Goal: Book appointment/travel/reservation

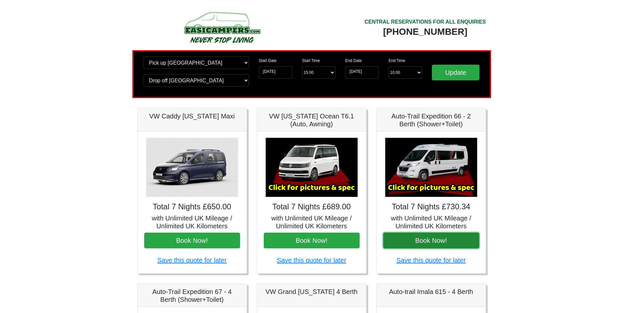
click at [436, 243] on button "Book Now!" at bounding box center [431, 241] width 96 height 16
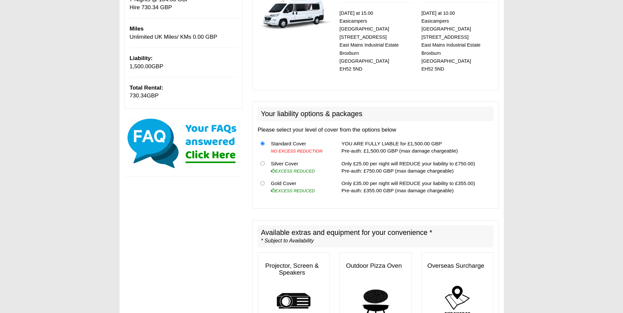
scroll to position [219, 0]
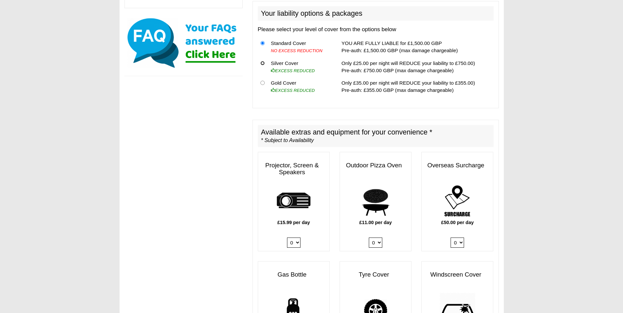
click at [264, 61] on input "radio" at bounding box center [262, 63] width 4 height 4
radio input "true"
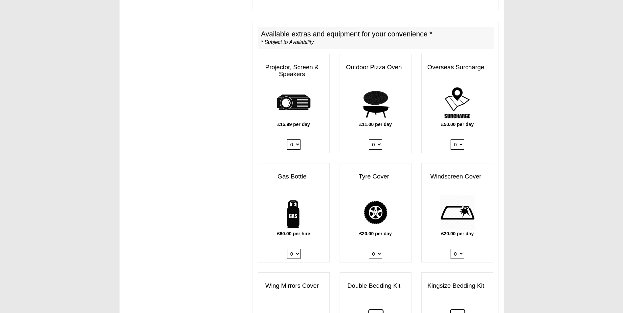
scroll to position [328, 0]
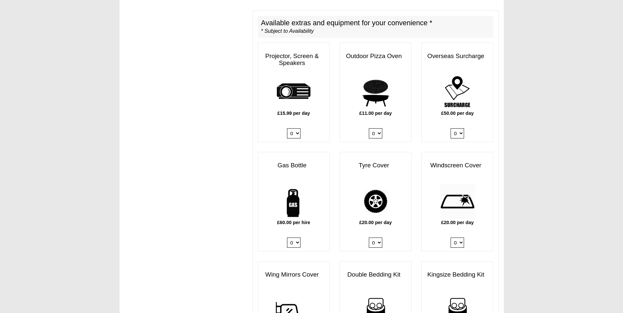
click at [298, 238] on select "0 1" at bounding box center [293, 243] width 13 height 10
select select "Gas Bottle x QTY 1 @ 60.00 GBP per hire."
click at [287, 238] on select "0 1" at bounding box center [293, 243] width 13 height 10
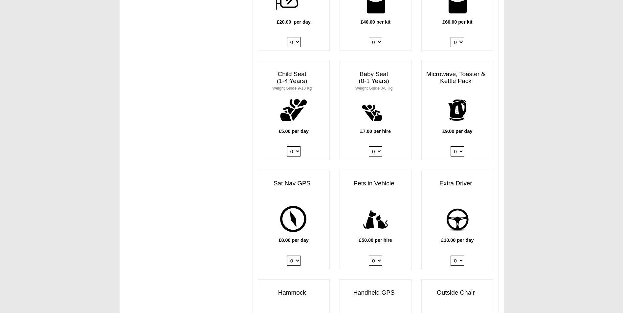
scroll to position [657, 0]
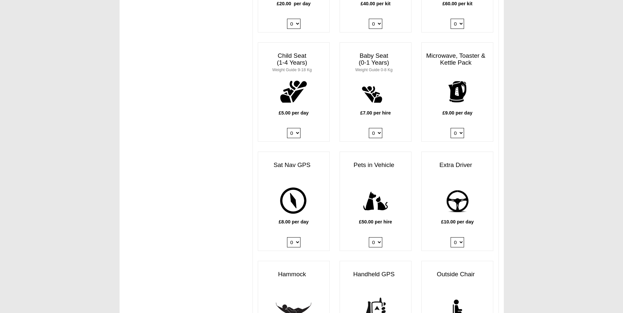
click at [459, 237] on select "0 1" at bounding box center [456, 242] width 13 height 10
select select "Extra Driver x QTY 1 @ 10.00 GBP per day."
click at [450, 237] on select "0 1" at bounding box center [456, 242] width 13 height 10
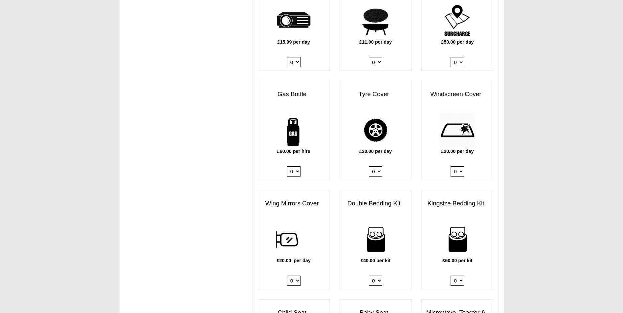
scroll to position [0, 0]
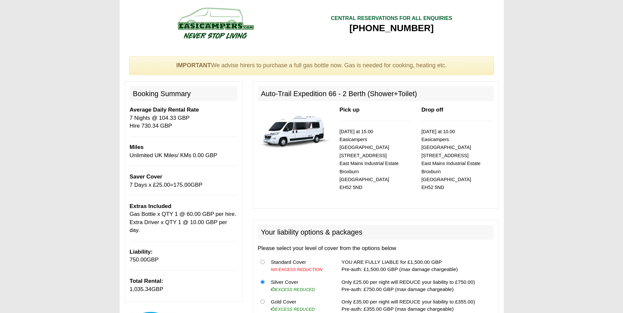
drag, startPoint x: 130, startPoint y: 281, endPoint x: 164, endPoint y: 281, distance: 34.8
click at [164, 281] on p "Total Rental: 1,035.34 GBP" at bounding box center [184, 285] width 108 height 16
drag, startPoint x: 164, startPoint y: 281, endPoint x: 250, endPoint y: 271, distance: 86.0
